Goal: Information Seeking & Learning: Learn about a topic

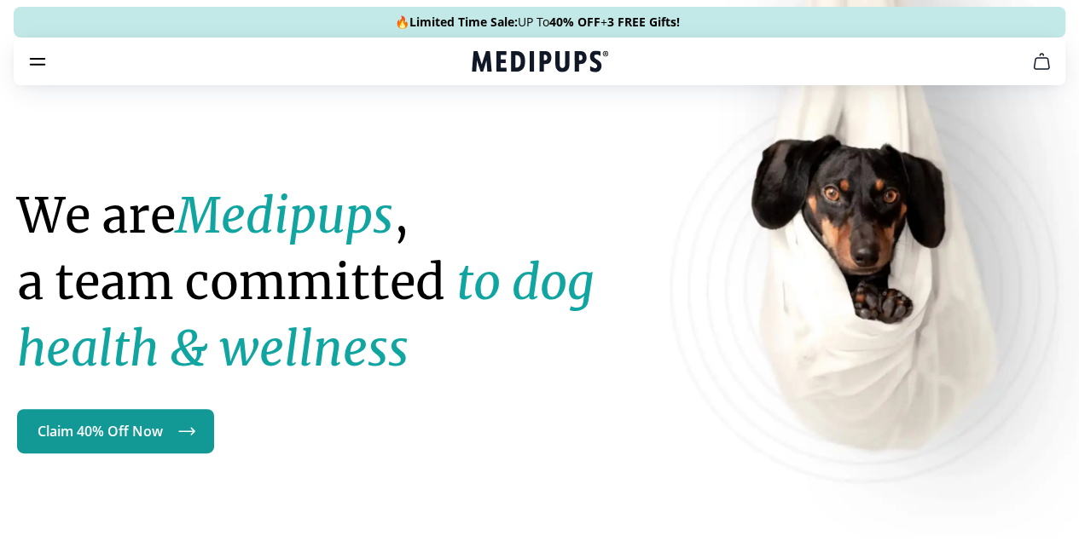
click at [528, 240] on link "FAQS" at bounding box center [544, 248] width 33 height 17
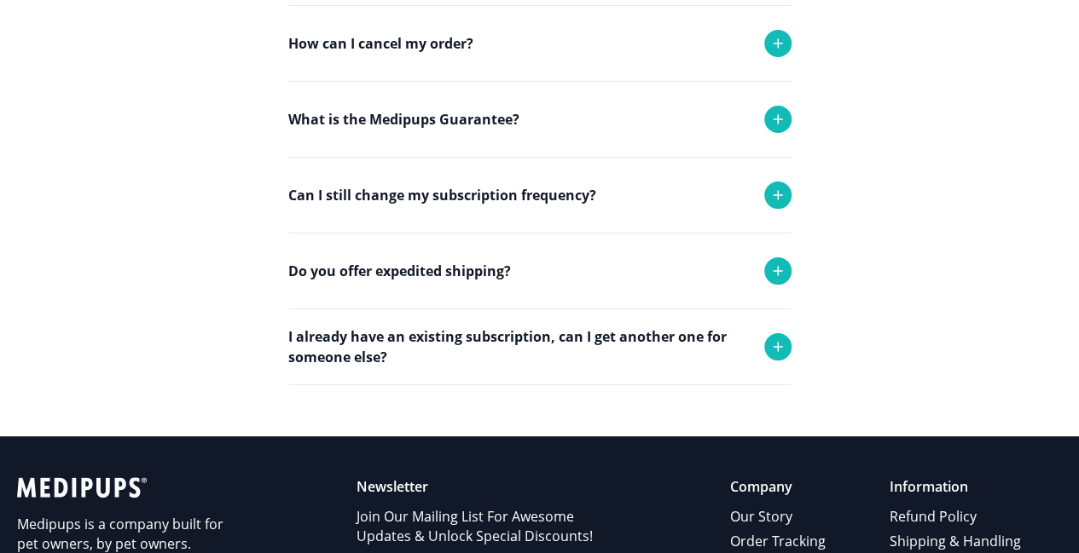
scroll to position [448, 0]
click at [399, 205] on p "Can I still change my subscription frequency?" at bounding box center [442, 195] width 308 height 20
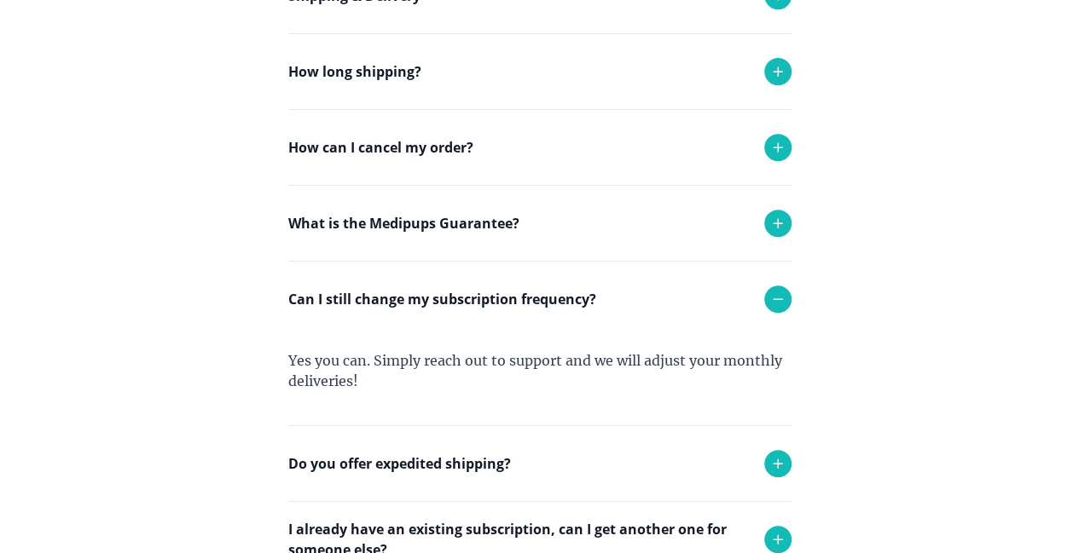
scroll to position [344, 0]
click at [390, 234] on p "What is the Medipups Guarantee?" at bounding box center [403, 224] width 231 height 20
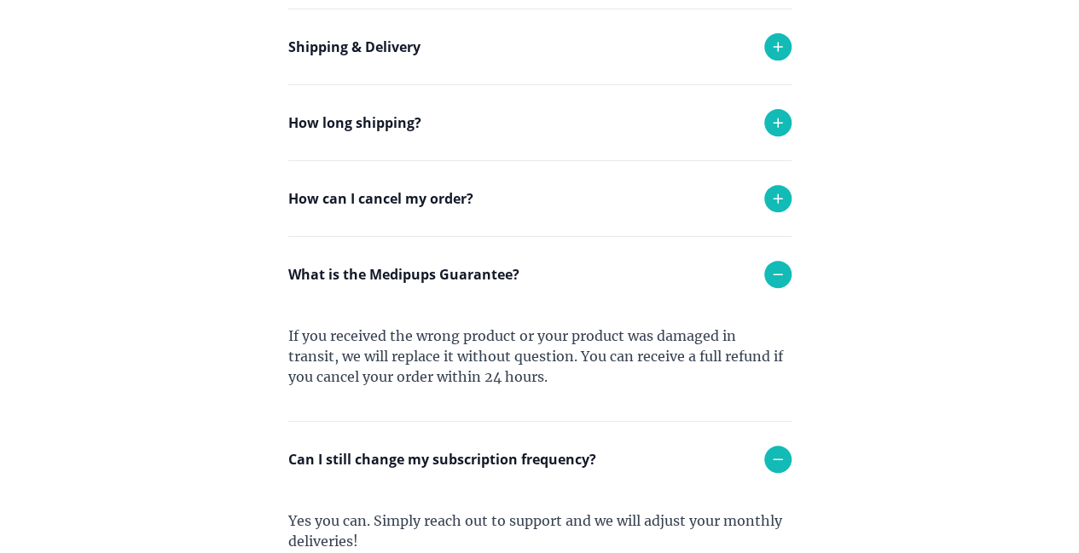
scroll to position [266, 0]
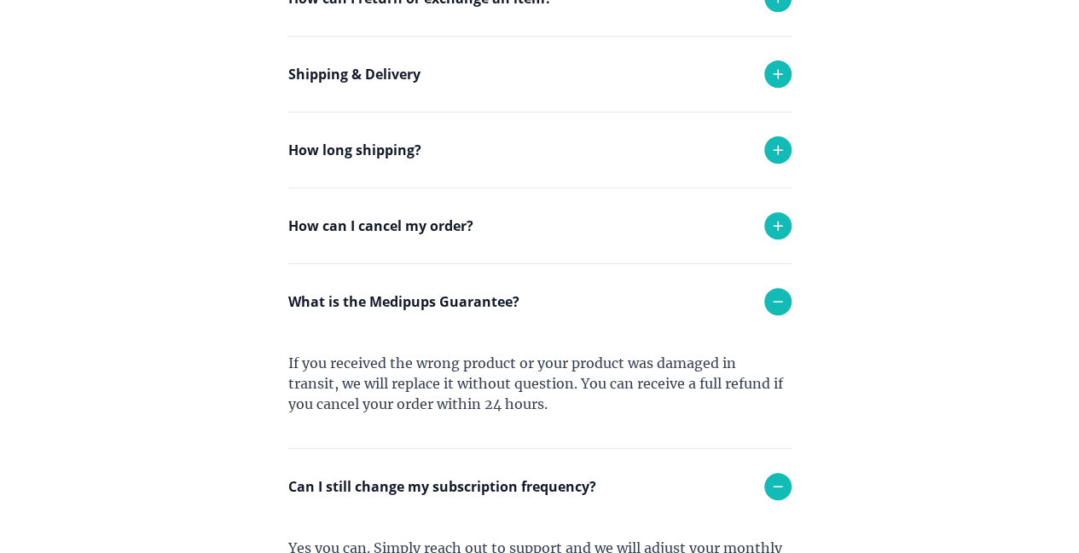
click at [425, 236] on p "How can I cancel my order?" at bounding box center [380, 226] width 185 height 20
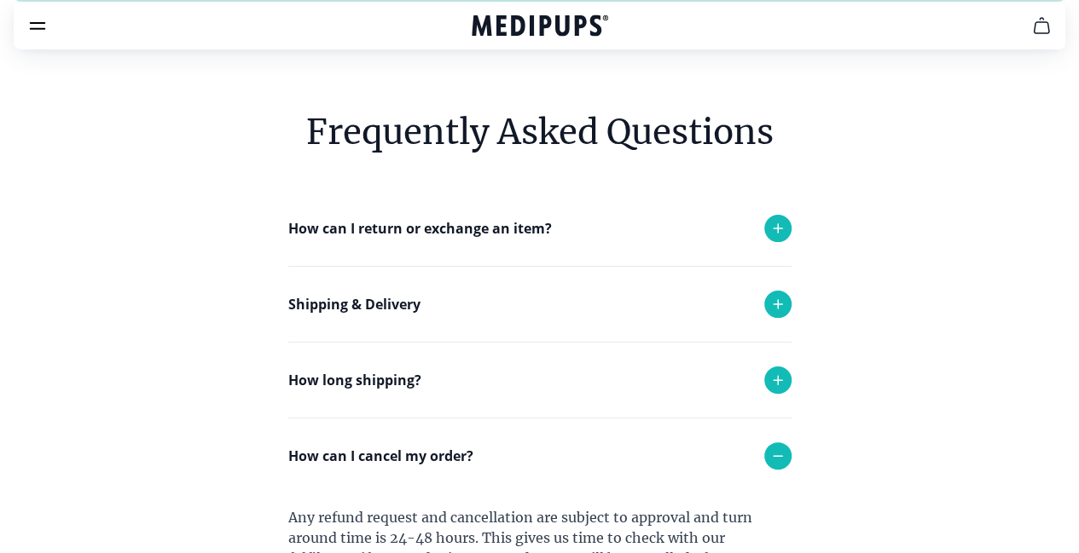
scroll to position [0, 0]
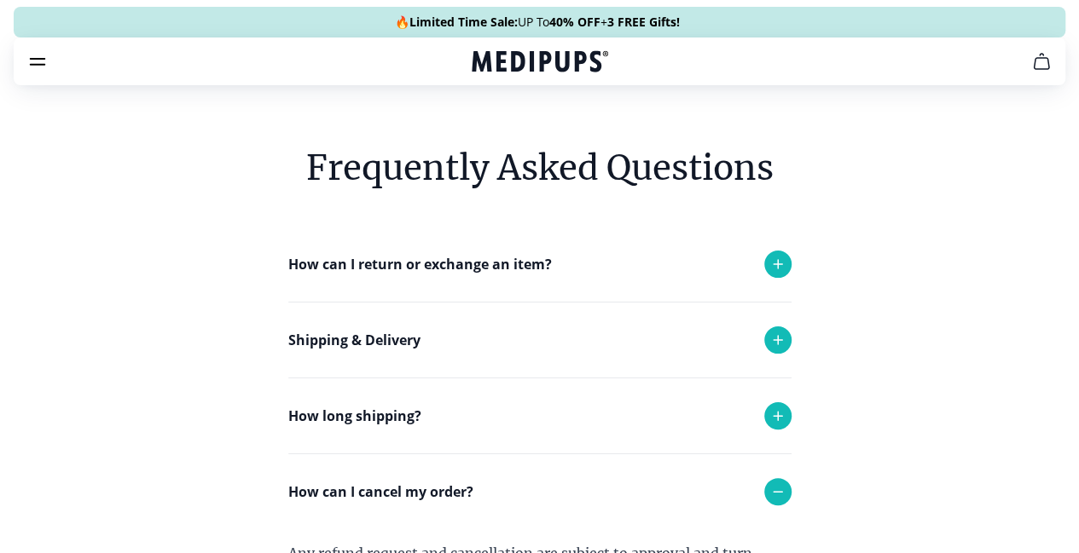
click at [526, 292] on link "Learn" at bounding box center [544, 300] width 37 height 17
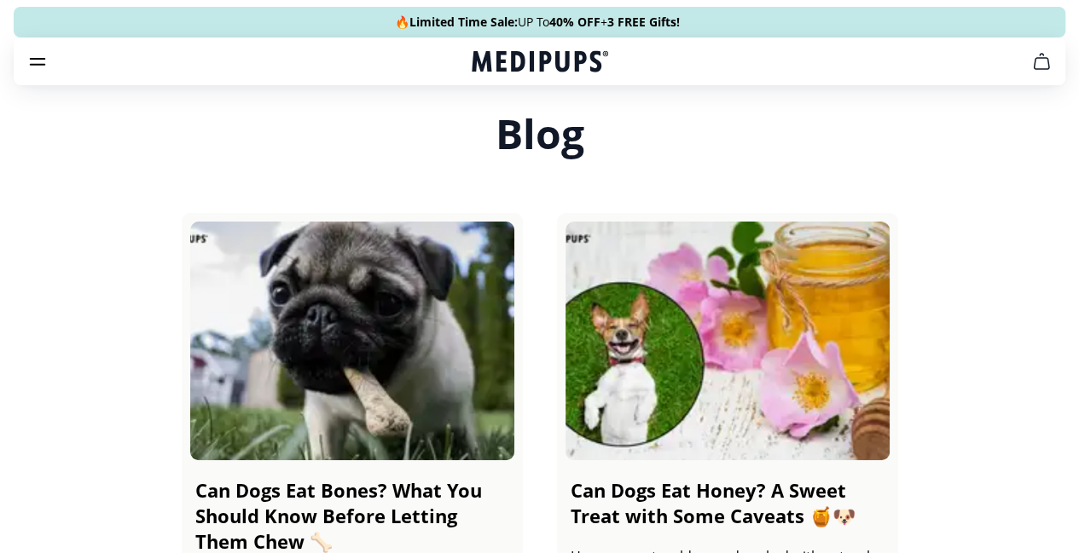
click at [1031, 72] on icon "cart" at bounding box center [1041, 61] width 20 height 20
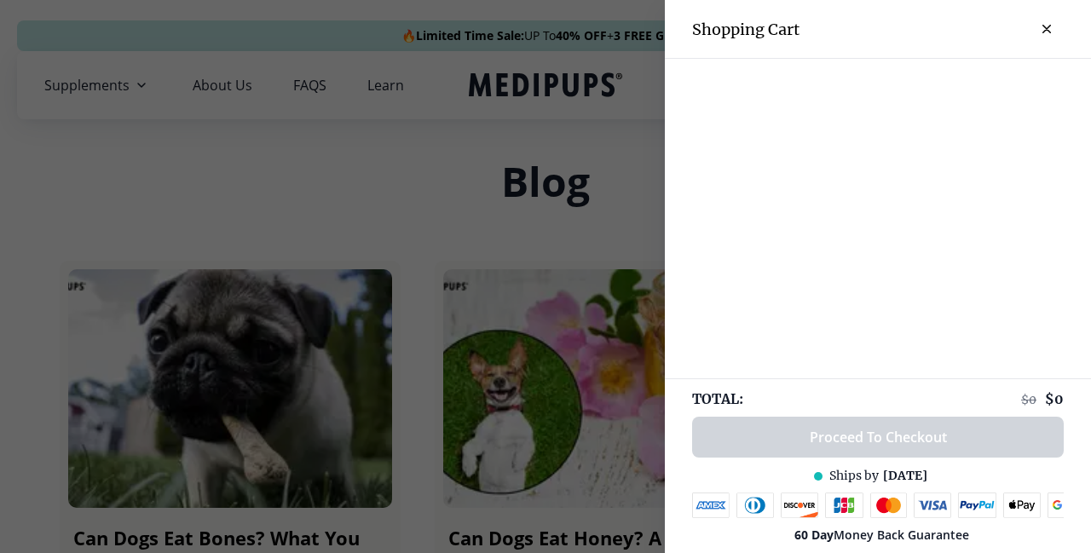
click at [1043, 25] on icon "close-cart" at bounding box center [1047, 29] width 9 height 9
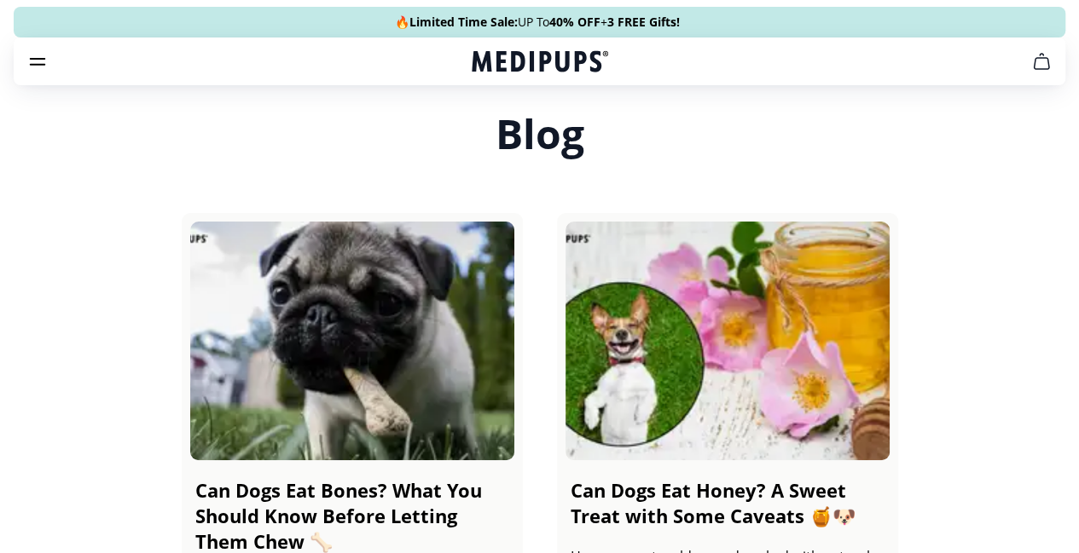
click at [526, 292] on link "Learn" at bounding box center [544, 300] width 37 height 17
